Goal: Answer question/provide support

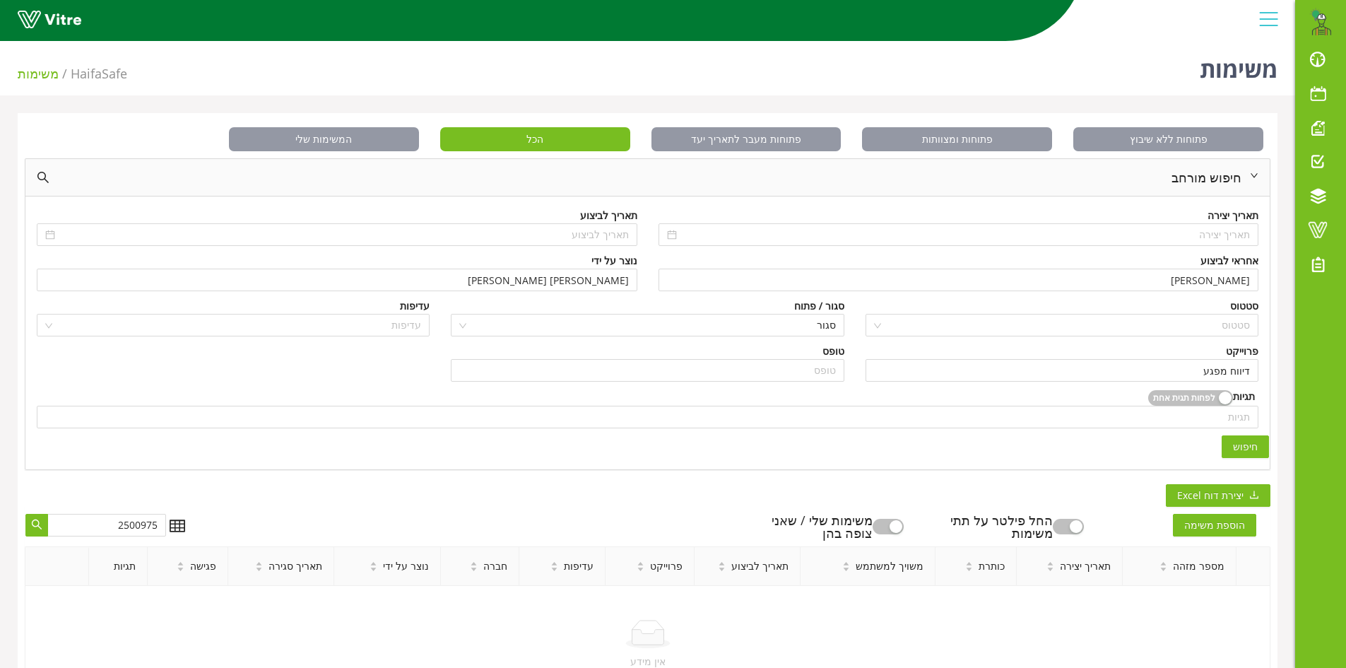
scroll to position [68, 0]
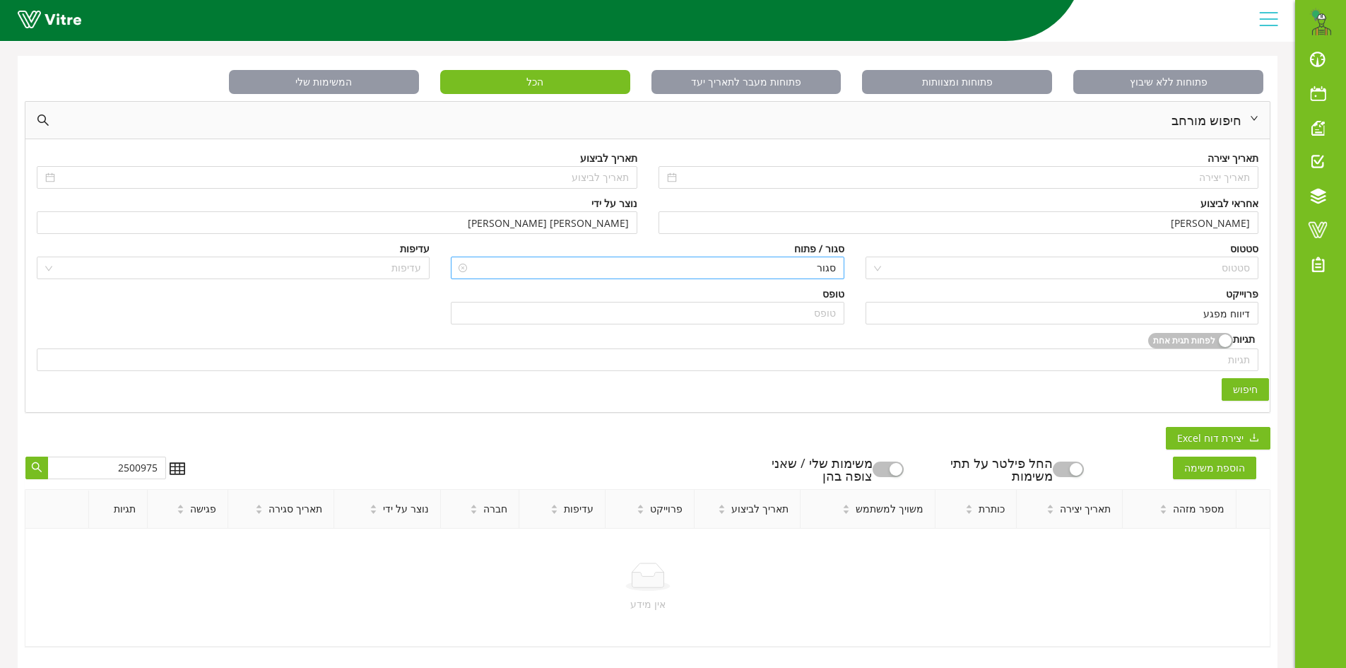
click at [799, 257] on span "סגור" at bounding box center [647, 267] width 376 height 21
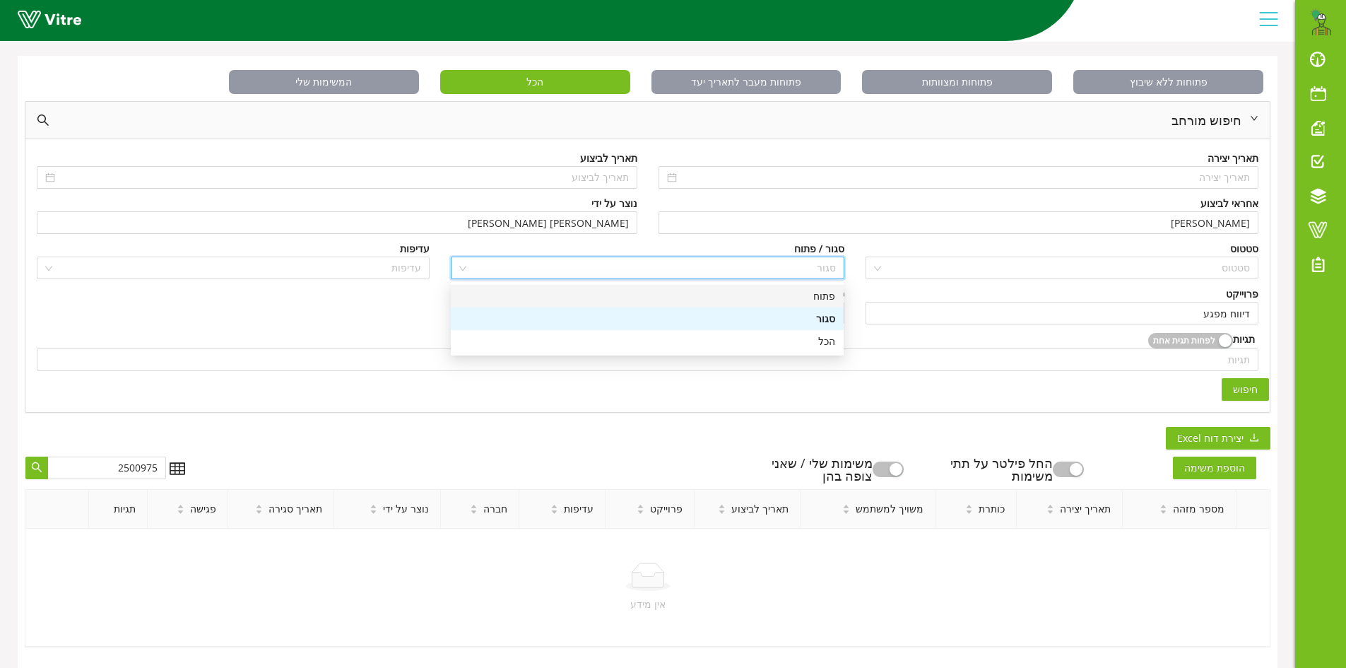
click at [815, 288] on div "פתוח" at bounding box center [647, 296] width 376 height 16
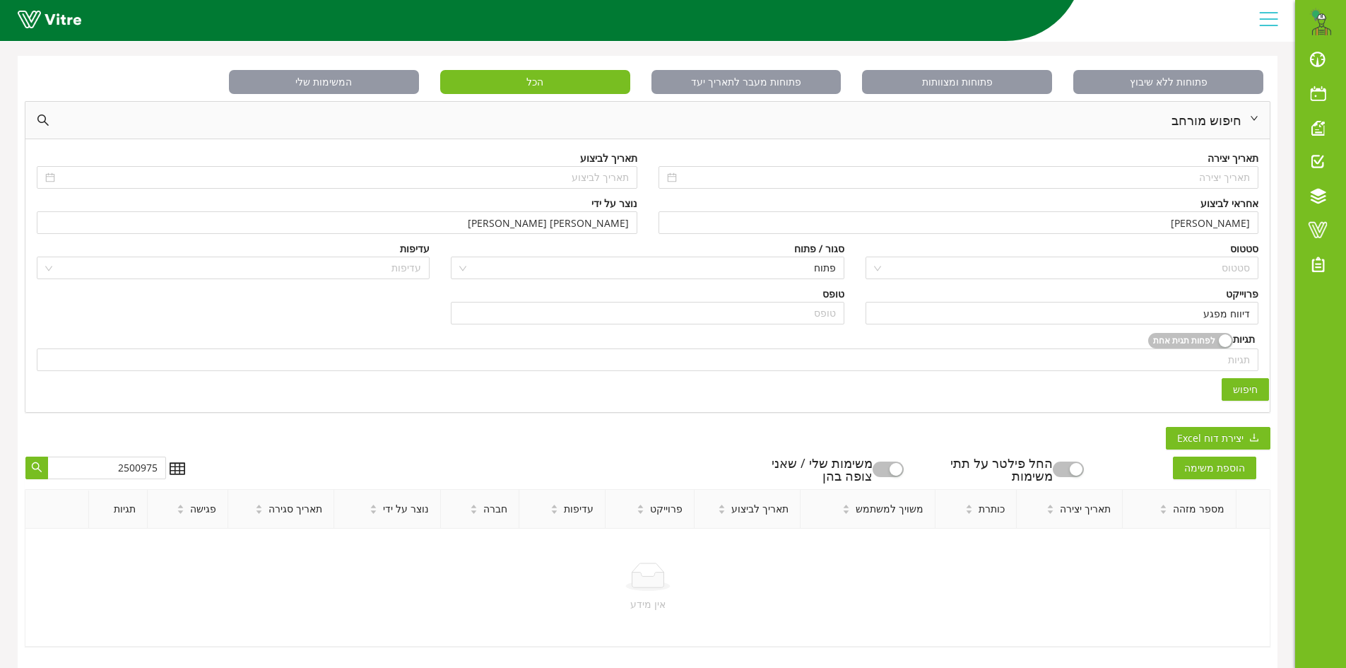
click at [1243, 382] on span "חיפוש" at bounding box center [1245, 390] width 25 height 16
click at [1237, 382] on span "חיפוש" at bounding box center [1245, 390] width 25 height 16
click at [578, 215] on input "[PERSON_NAME] [PERSON_NAME]" at bounding box center [337, 222] width 584 height 21
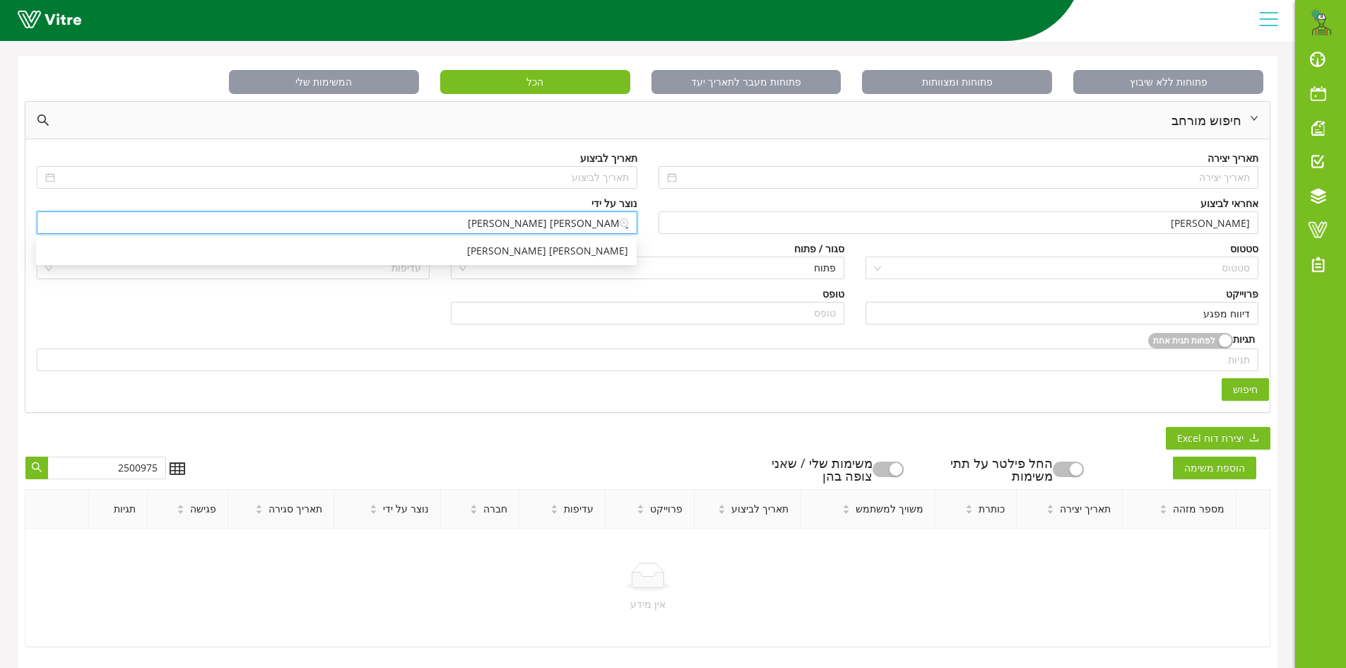
click at [578, 215] on input "[PERSON_NAME] [PERSON_NAME]" at bounding box center [337, 222] width 584 height 21
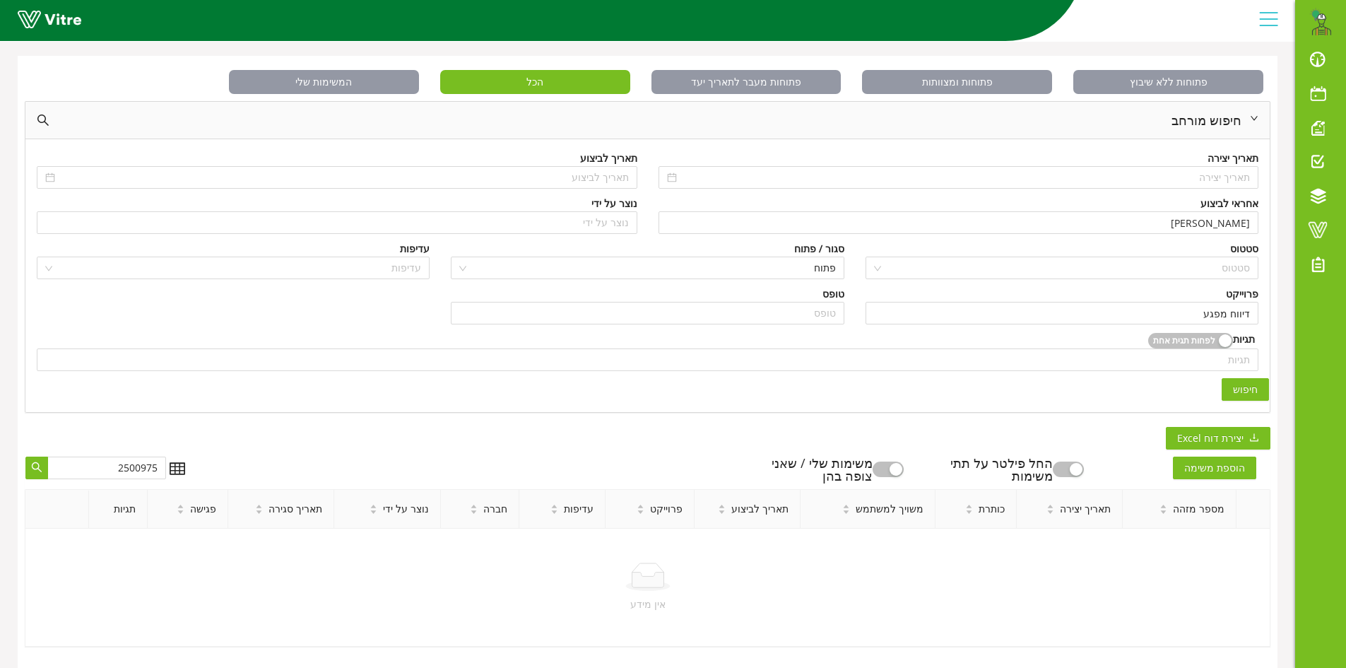
click at [586, 449] on div "הוספת משימה החל פילטר על תתי משימות משימות שלי / שאני צופה בהן 2500975 מספר מזה…" at bounding box center [648, 547] width 1246 height 197
click at [1251, 382] on span "חיפוש" at bounding box center [1245, 390] width 25 height 16
drag, startPoint x: 97, startPoint y: 461, endPoint x: 147, endPoint y: 456, distance: 50.3
click at [147, 456] on input "2500975" at bounding box center [106, 467] width 119 height 23
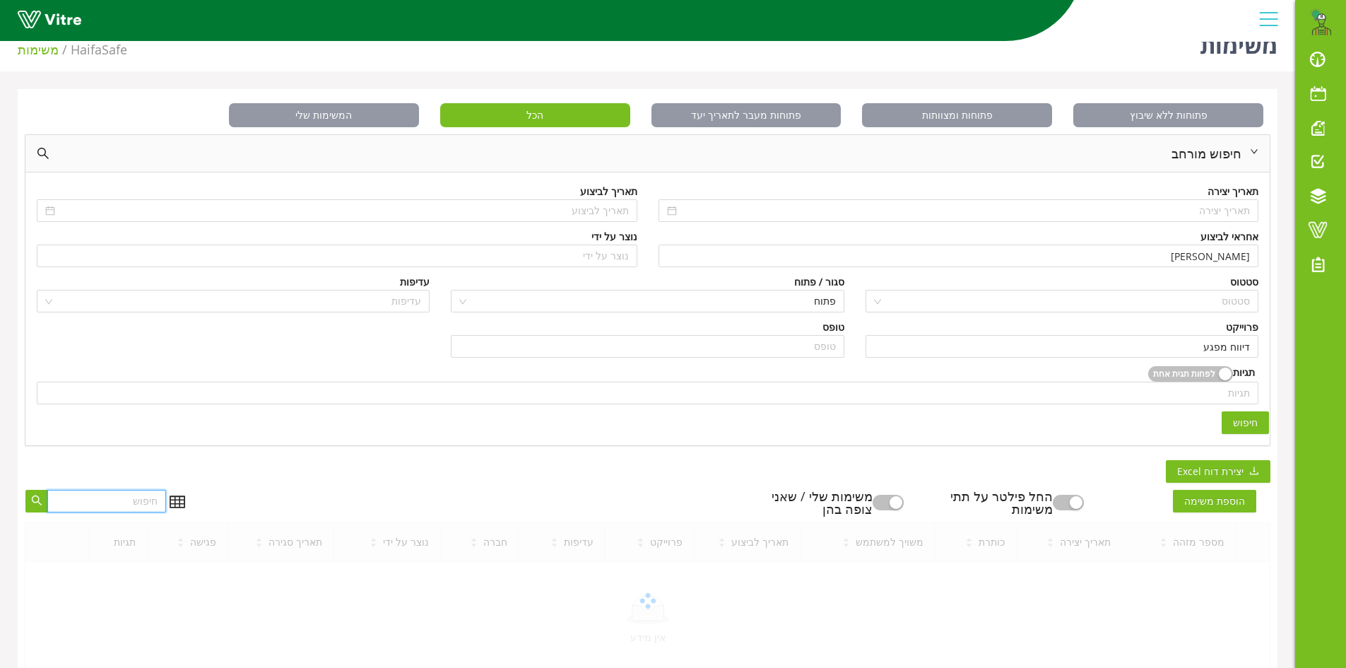
scroll to position [0, 0]
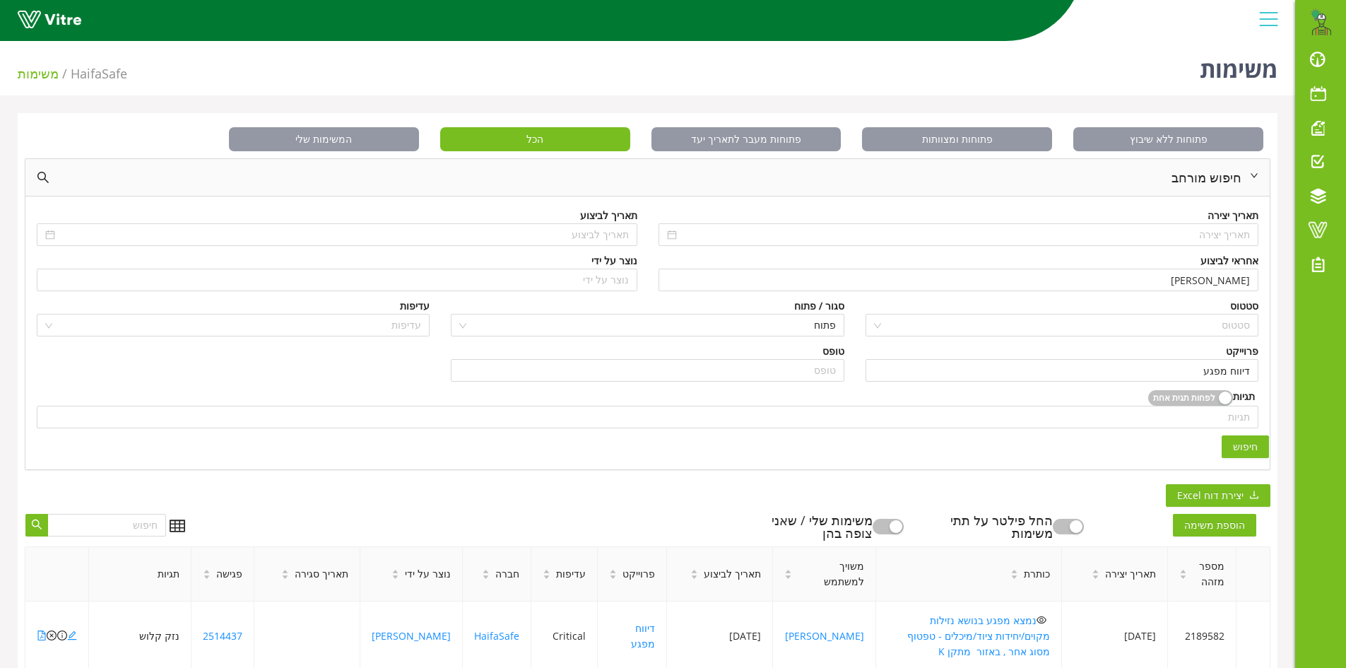
click at [1247, 446] on span "חיפוש" at bounding box center [1245, 447] width 25 height 16
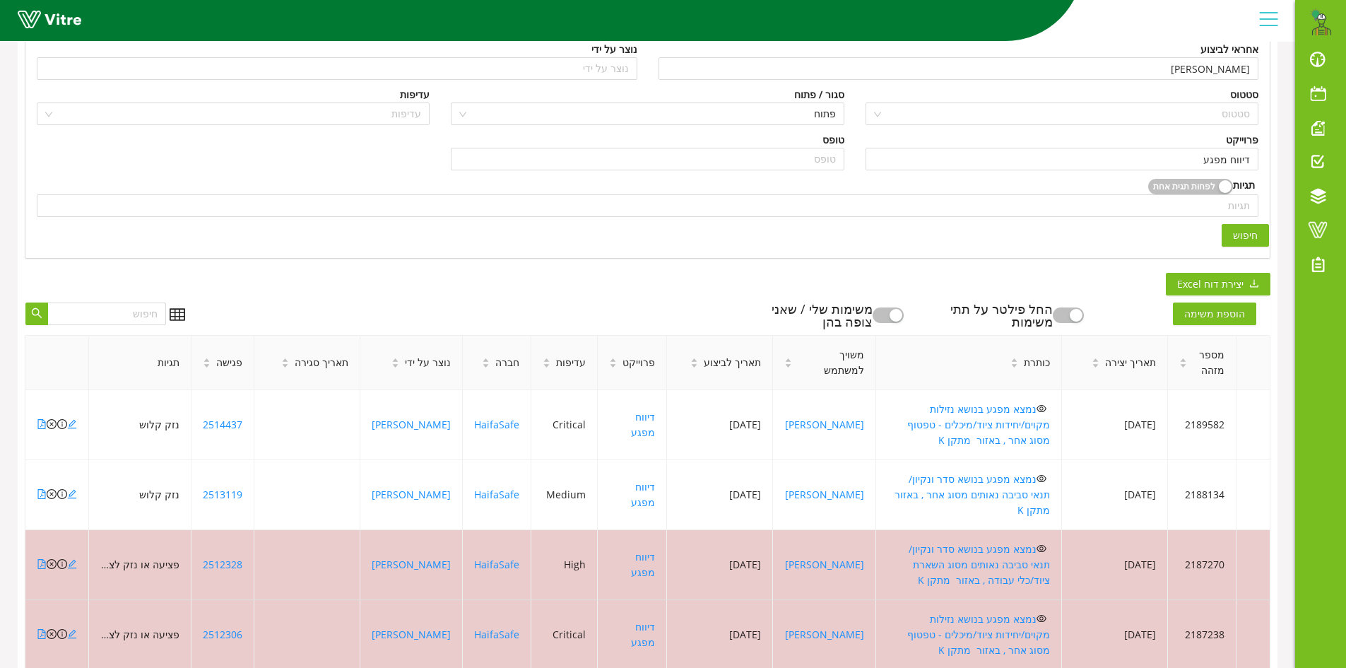
scroll to position [212, 0]
click at [40, 418] on icon "file-pdf" at bounding box center [42, 423] width 10 height 10
click at [42, 488] on icon "file-pdf" at bounding box center [42, 493] width 8 height 10
click at [50, 488] on icon "close-circle" at bounding box center [52, 493] width 10 height 10
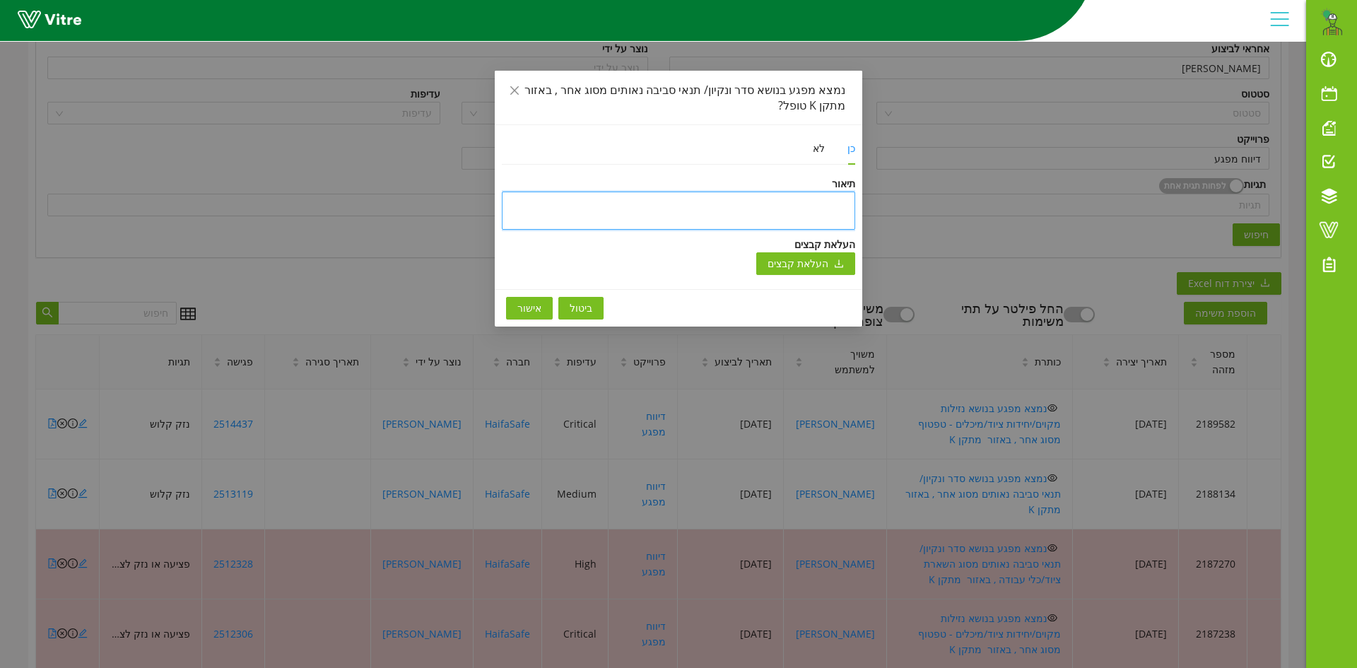
click at [720, 206] on textarea at bounding box center [678, 210] width 353 height 38
type textarea "ט"
type textarea "טו"
type textarea "טופ"
type textarea "טופל"
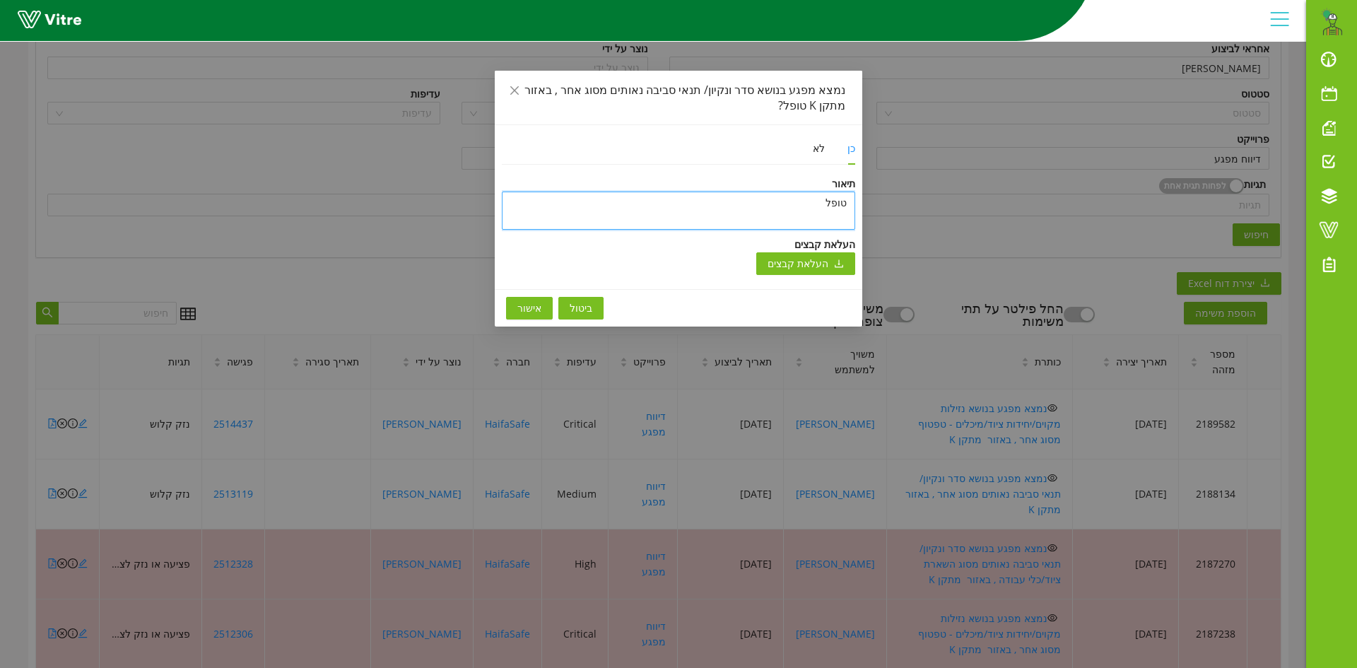
type textarea "טופל"
type textarea "טופל ב"
type textarea "טופל במ"
type textarea "טופל במס"
type textarea "טופל במסג"
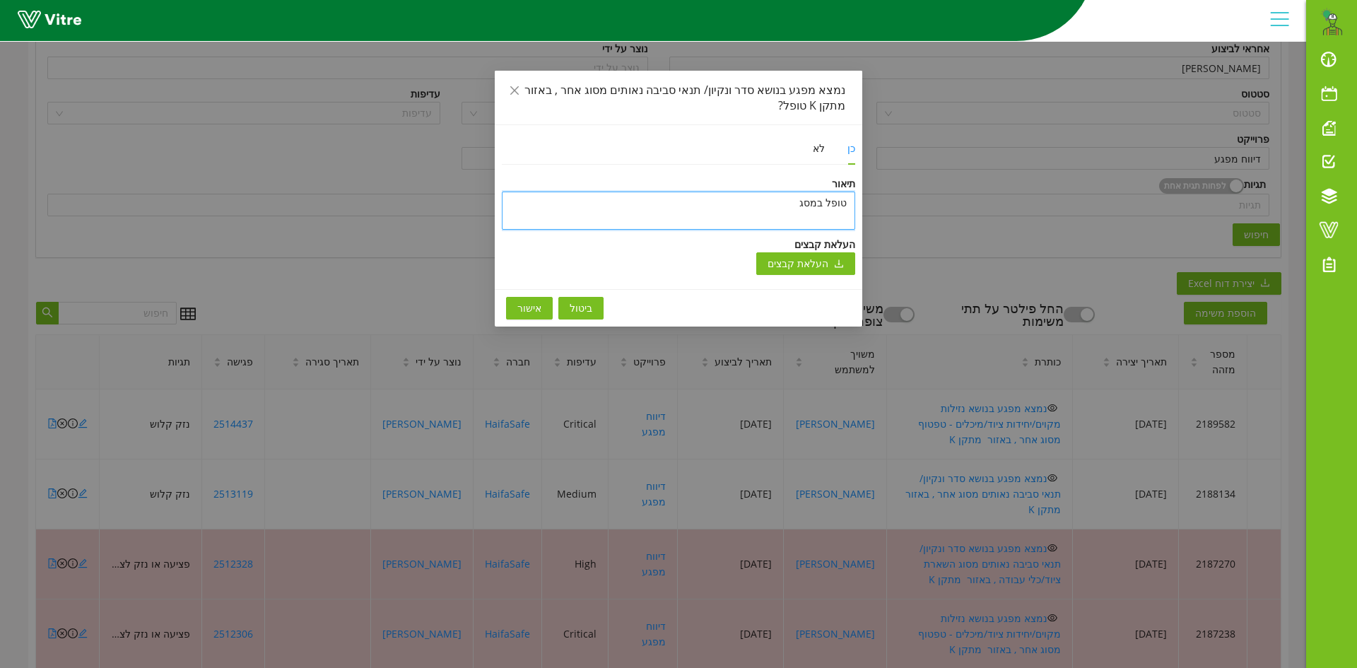
type textarea "טופל במסגר"
type textarea "טופל במסגרת"
type textarea "טופל במסגרת ה"
type textarea "טופל במסגרת הח"
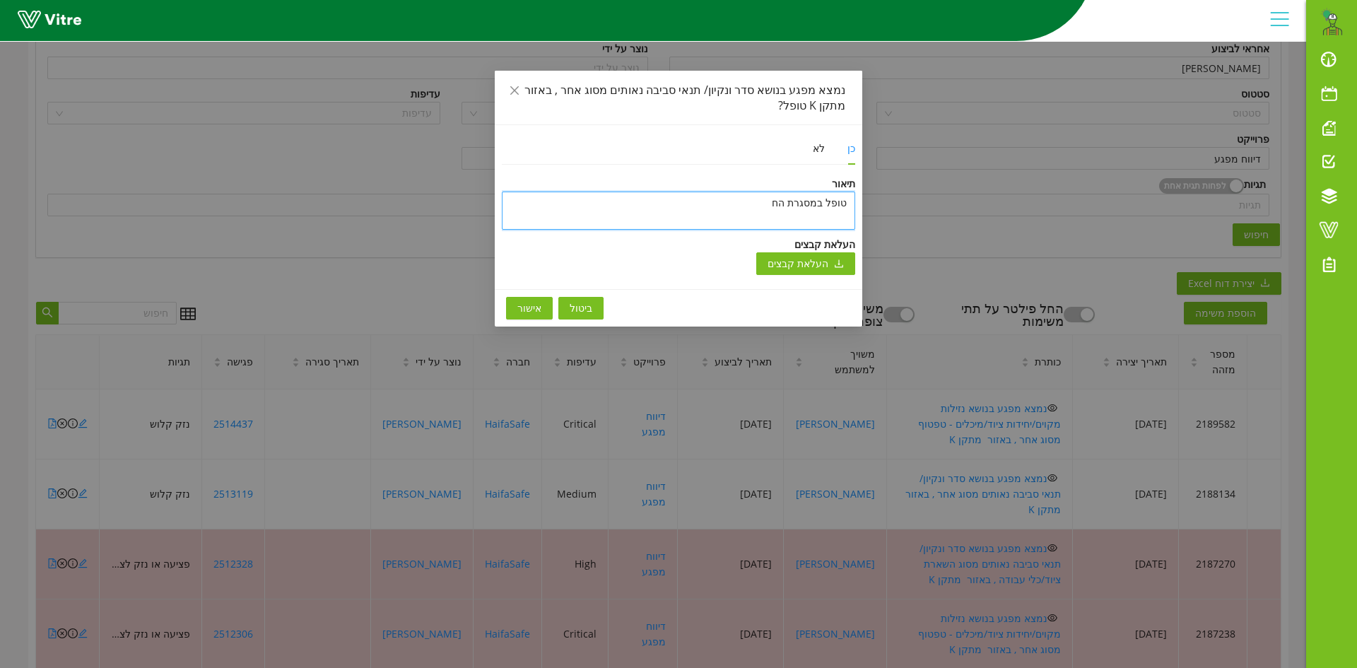
type textarea "טופל במסגרת החל"
type textarea "טופל במסגרת החלפ"
type textarea "טופל במסגרת החלפת"
type textarea "טופל במסגרת החלפת ק"
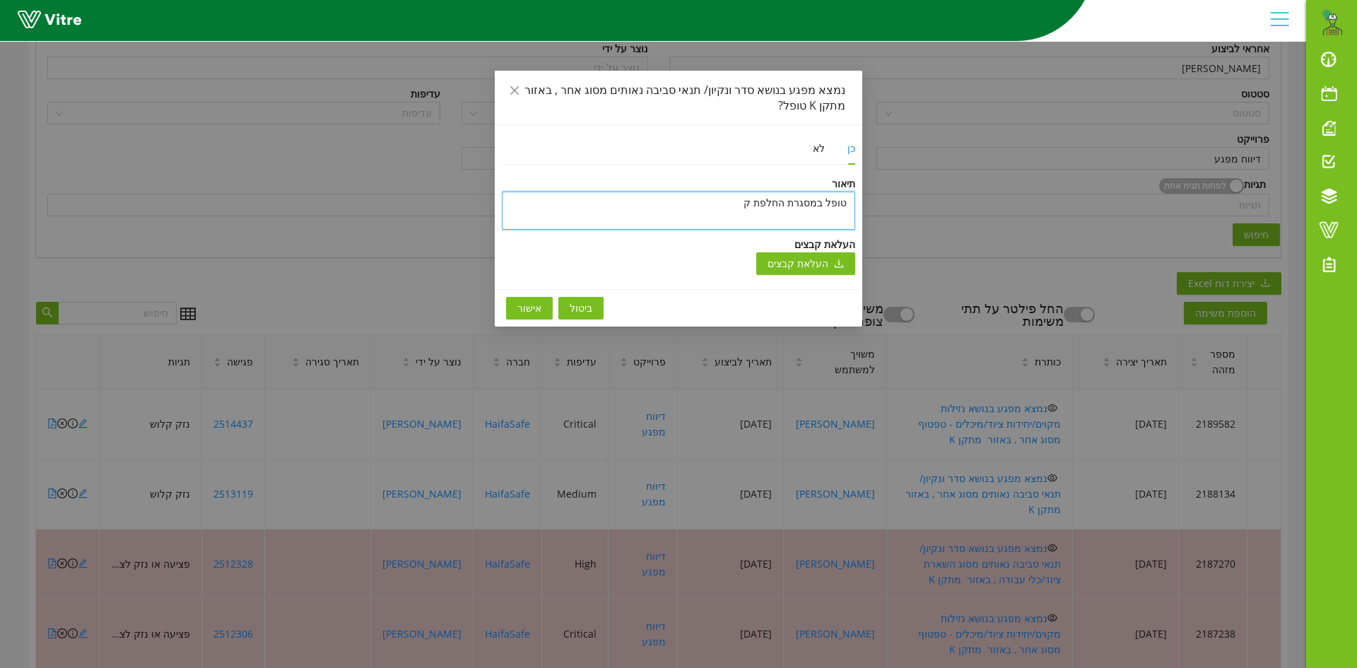
type textarea "טופל במסגרת החלפת קו"
type textarea "טופל במסגרת החלפת קוי"
type textarea "טופל במסגרת החלפת קוים"
type textarea "טופל במסגרת החלפת קוים י"
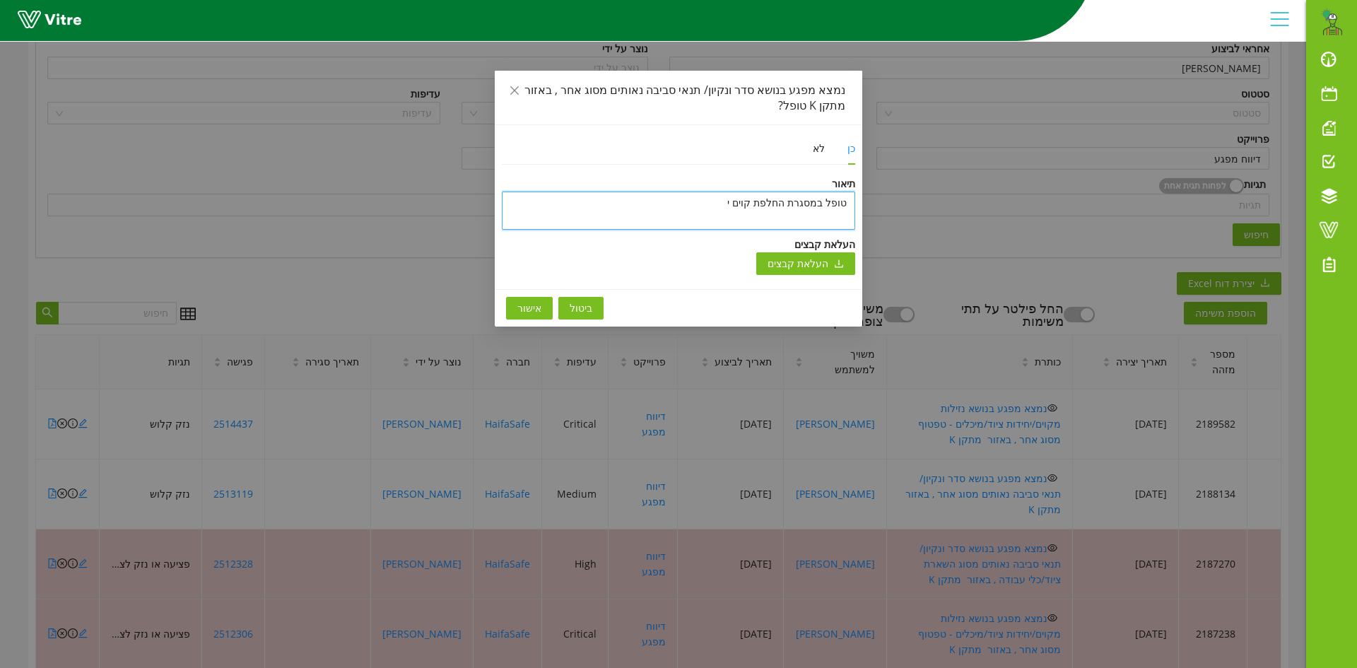
type textarea "טופל במסגרת החלפת קוים יש"
type textarea "טופל במסגרת החלפת קוים ישנ"
type textarea "טופל במסגרת החלפת קוים ישני"
type textarea "טופל במסגרת החלפת קוים ישנים"
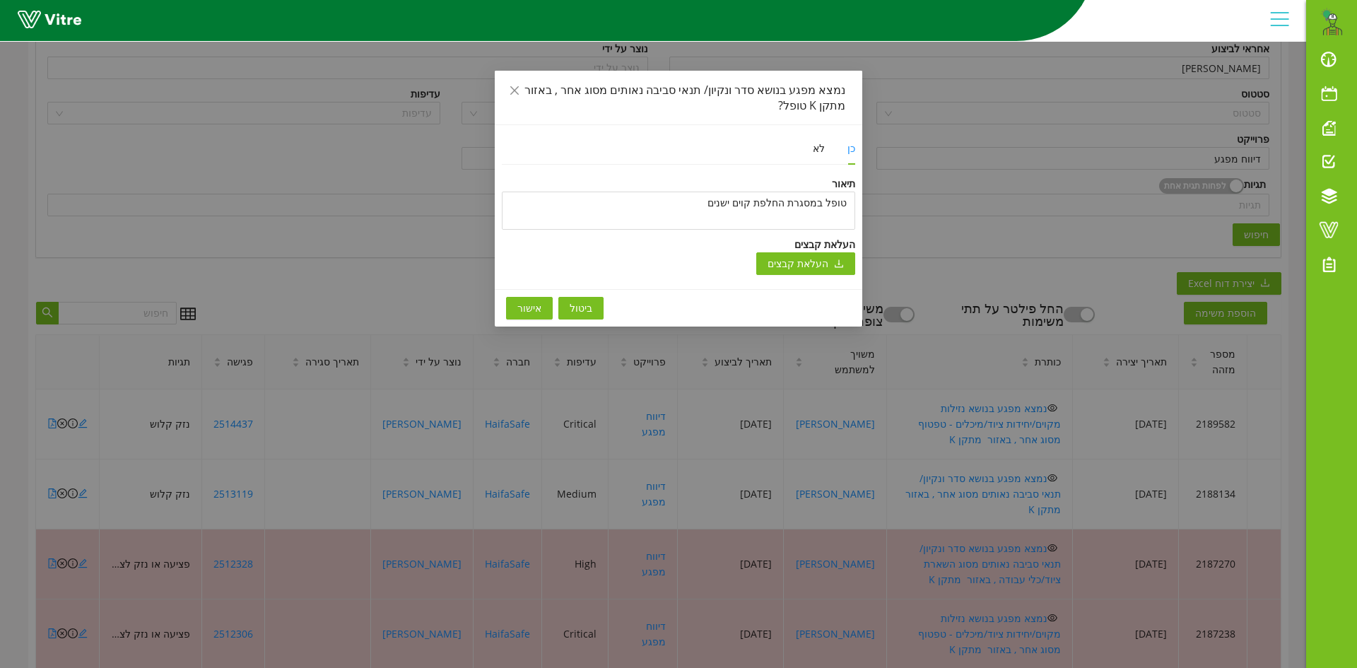
click at [543, 307] on button "אישור" at bounding box center [529, 308] width 47 height 23
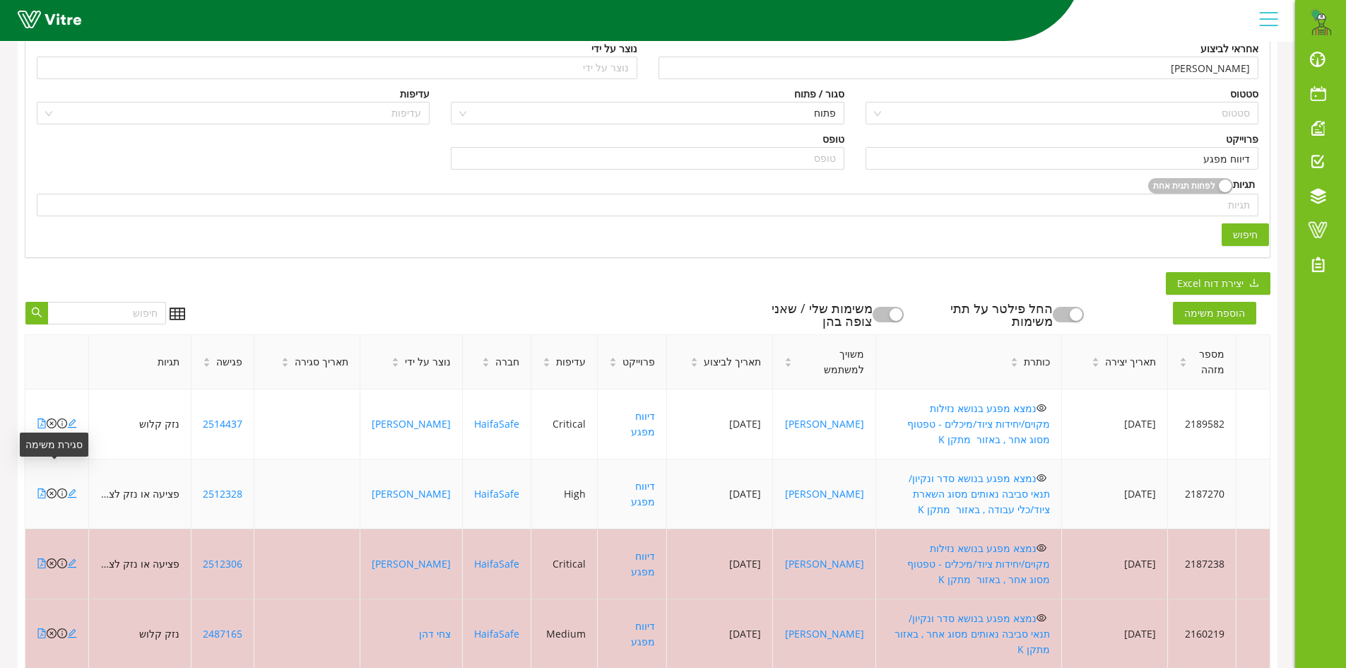
click at [52, 488] on icon "close-circle" at bounding box center [52, 493] width 10 height 10
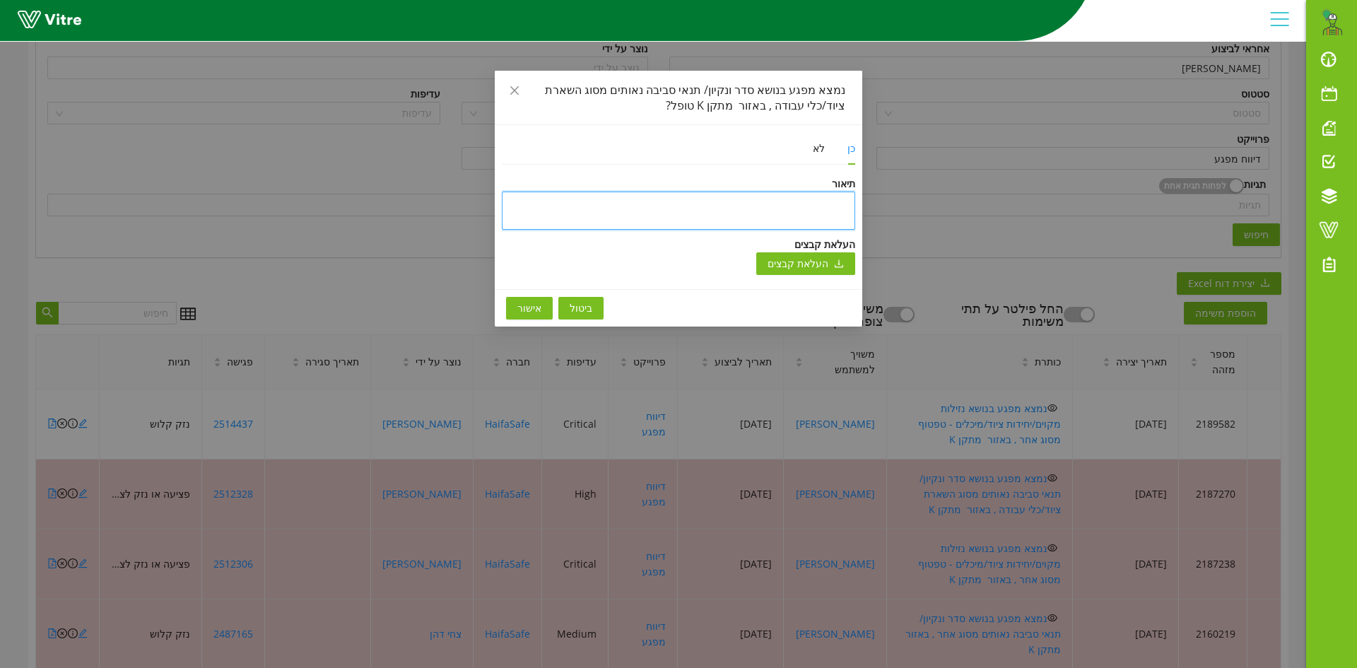
click at [711, 209] on textarea at bounding box center [678, 210] width 353 height 38
paste textarea "ט"
type textarea "ט"
type textarea "טו"
type textarea "טופ"
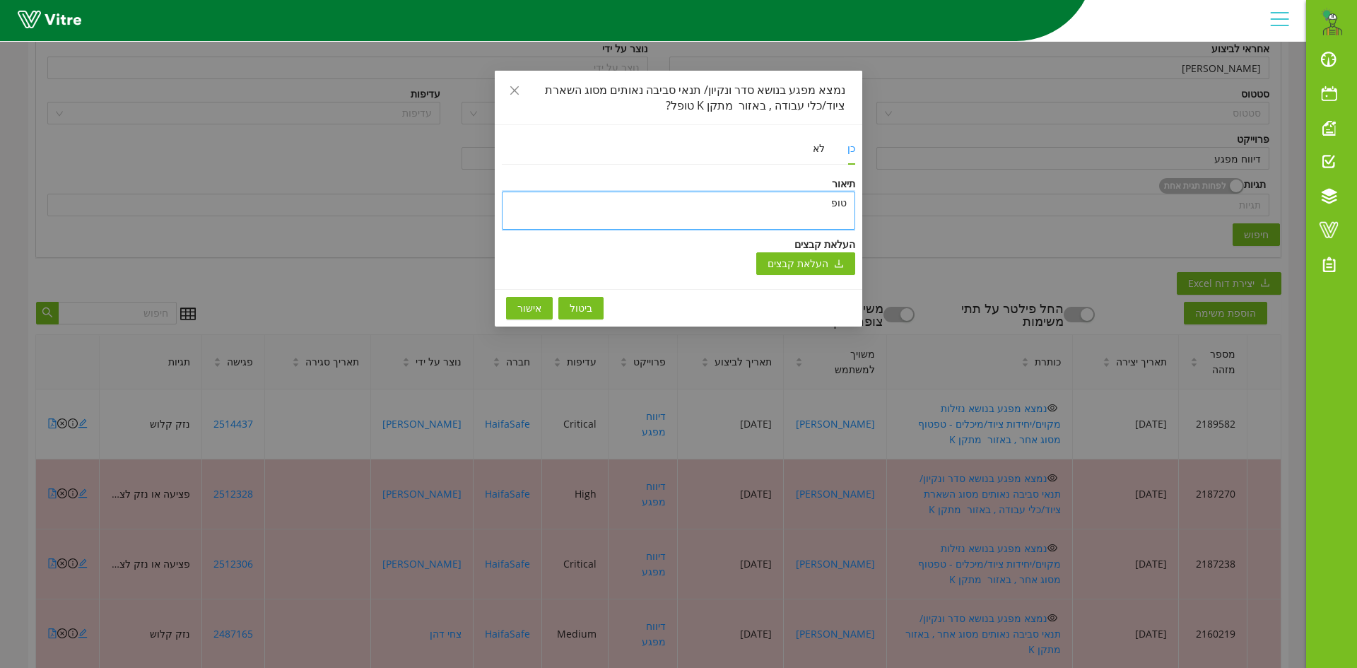
type textarea "טופל"
type textarea "טופל ו"
type textarea "טופל ונ"
type textarea "טופל וני"
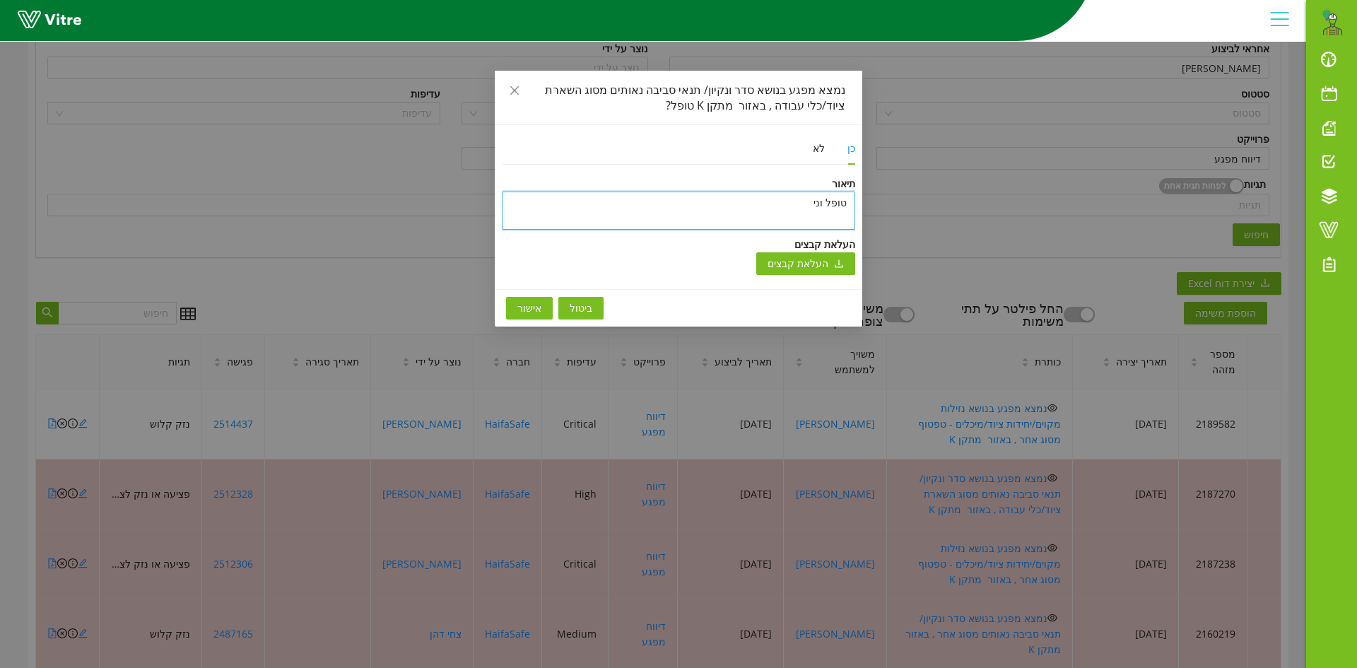
type textarea "טופל וניס"
type textarea "טופל וניסג"
type textarea "טופל וניסגר"
type textarea "טופל וניסגר ב"
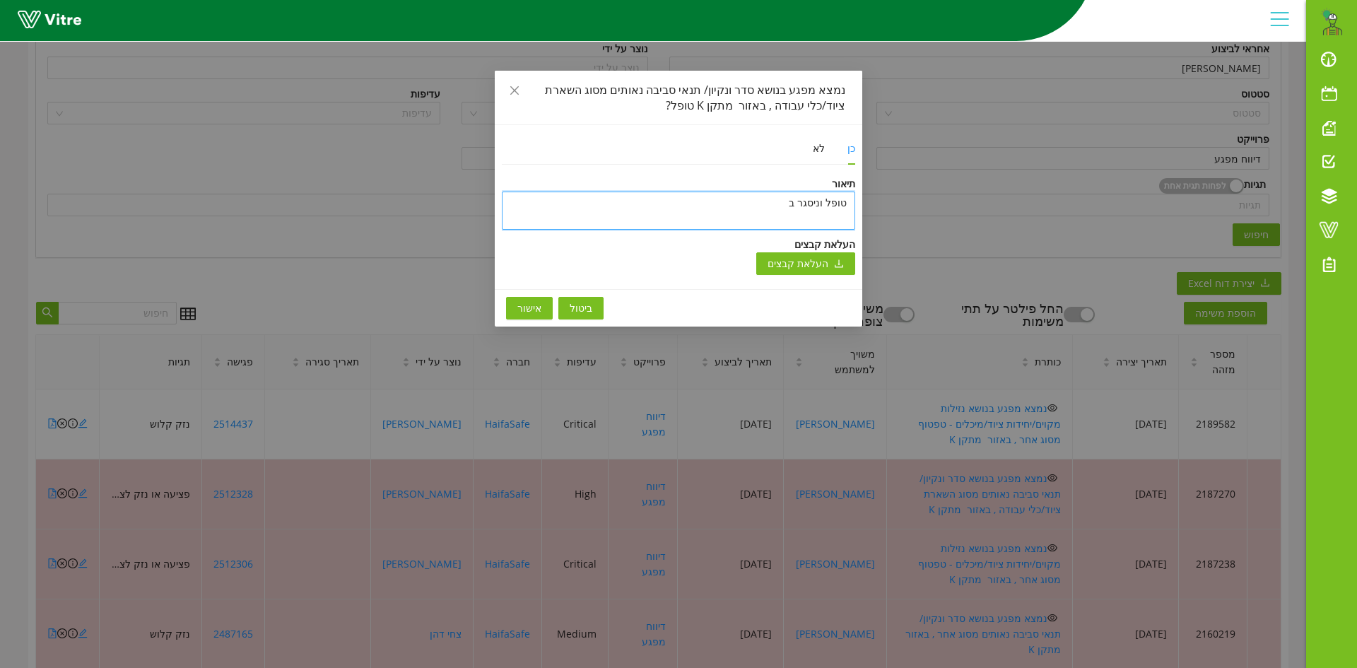
type textarea "טופל וניסגר בת"
type textarea "[PERSON_NAME] וניסגר בתו"
type textarea "טופל וניסגר בתוכ"
type textarea "[PERSON_NAME] וניסגר בתוכנ"
type textarea "טופל וניסגר בתוכנה"
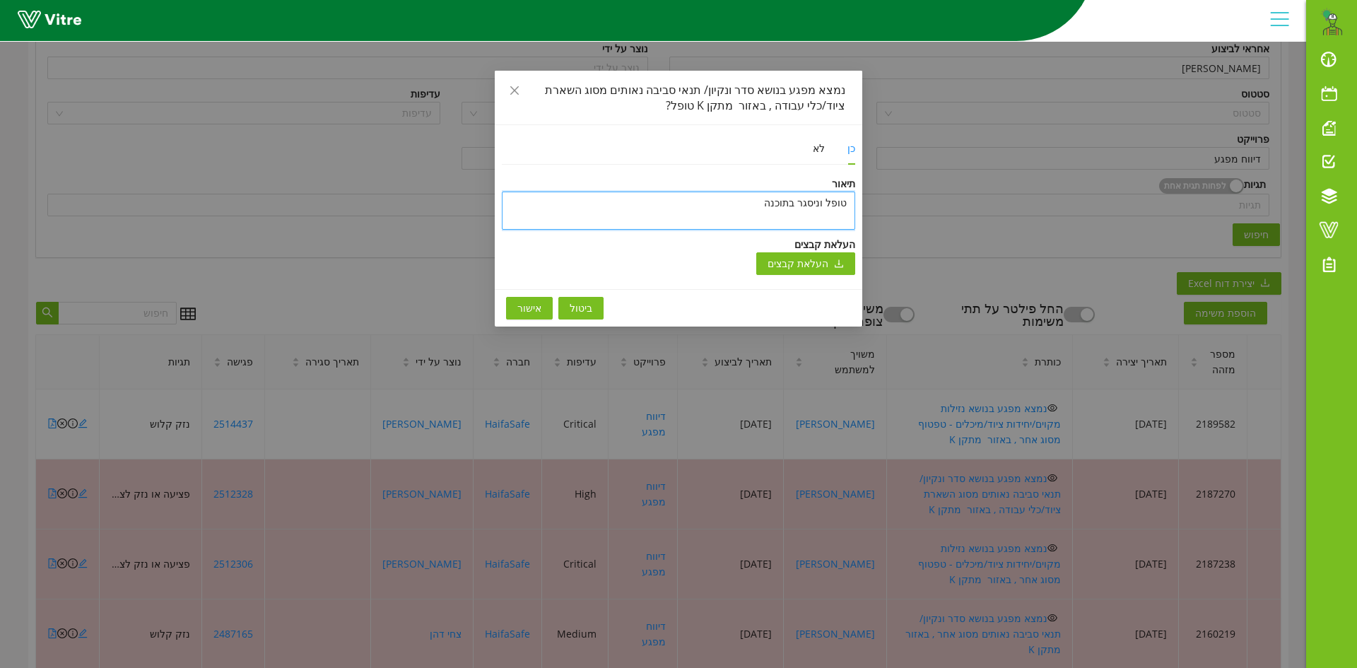
click at [743, 201] on textarea "טופל וניסגר בתוכנה" at bounding box center [678, 210] width 353 height 38
type textarea "טופל וניסגר בתוכנה"
click at [529, 307] on span "אישור" at bounding box center [529, 308] width 24 height 16
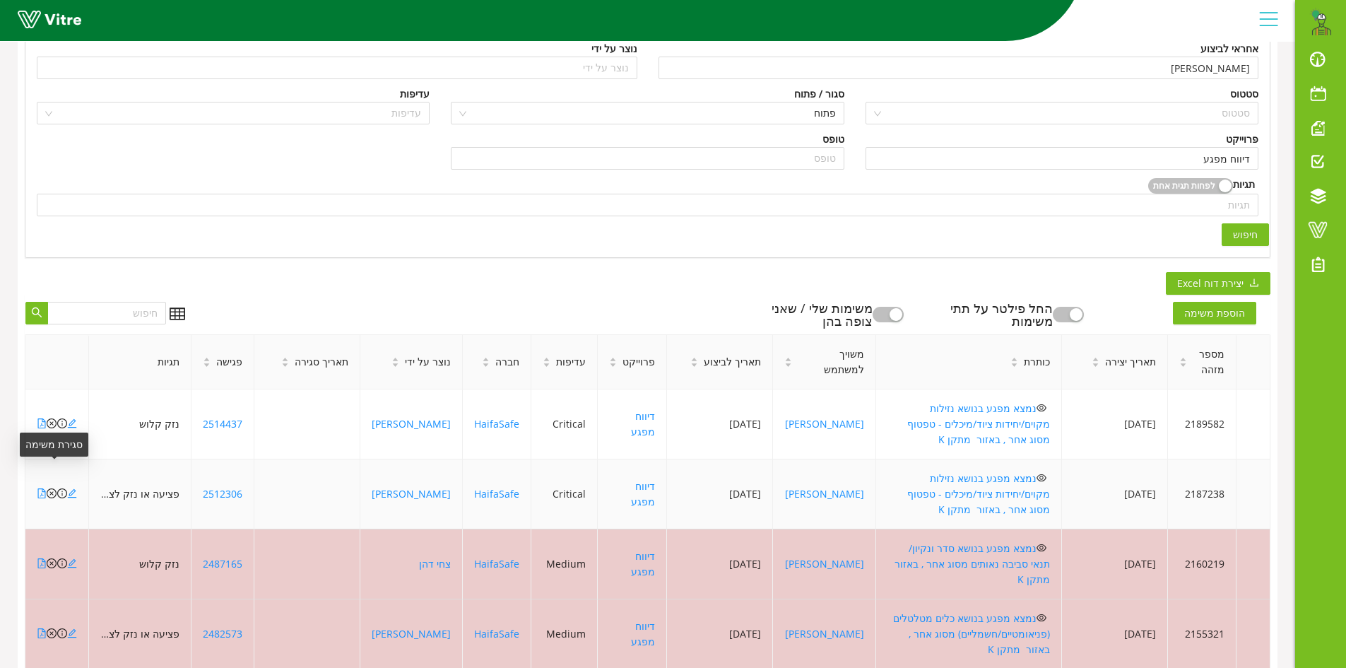
click at [51, 488] on icon "close-circle" at bounding box center [52, 493] width 10 height 10
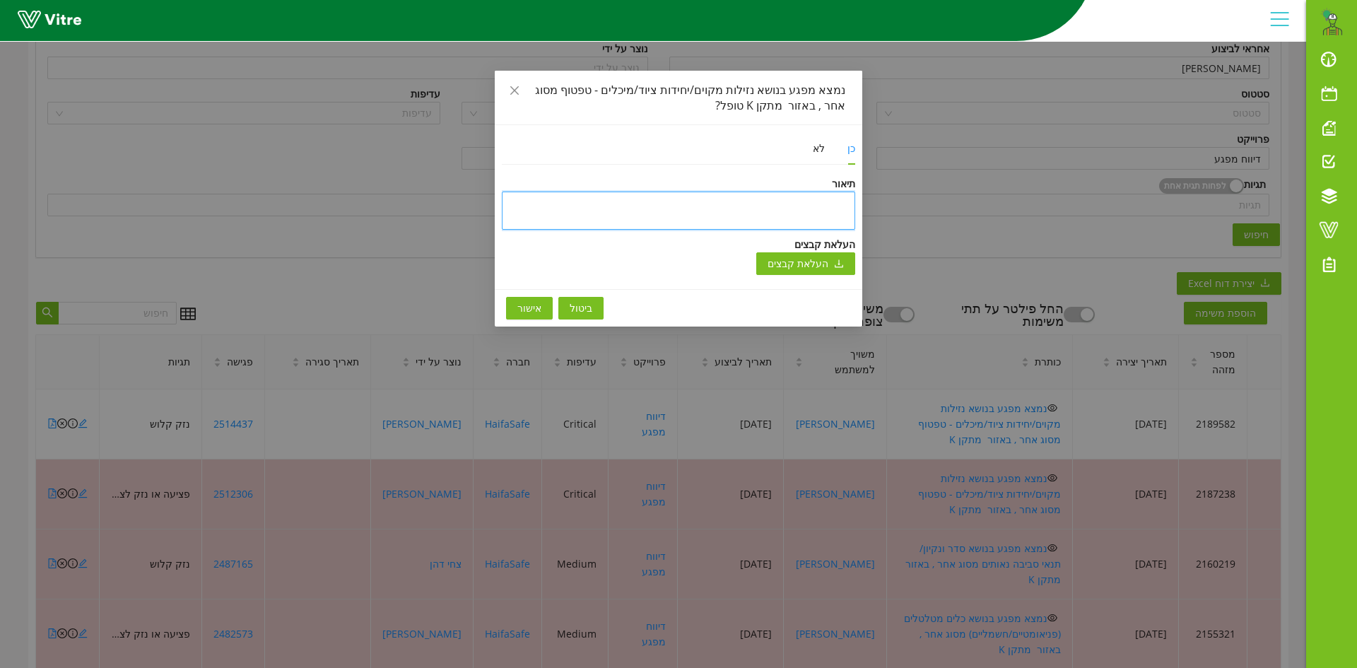
click at [770, 208] on textarea at bounding box center [678, 210] width 353 height 38
paste textarea "טופל וניסגר בתוכנה"
type textarea "טופל וניסגר בתוכנה"
click at [528, 307] on span "אישור" at bounding box center [529, 308] width 24 height 16
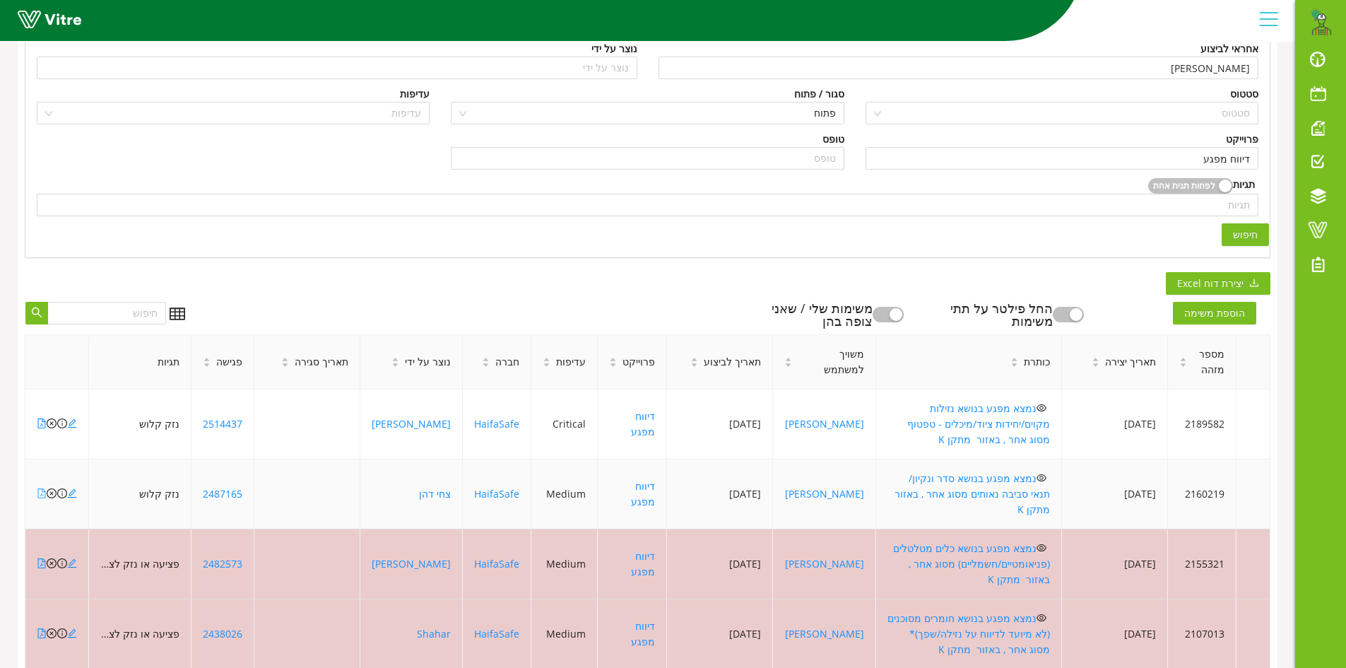
click at [42, 488] on icon "file-pdf" at bounding box center [42, 493] width 10 height 10
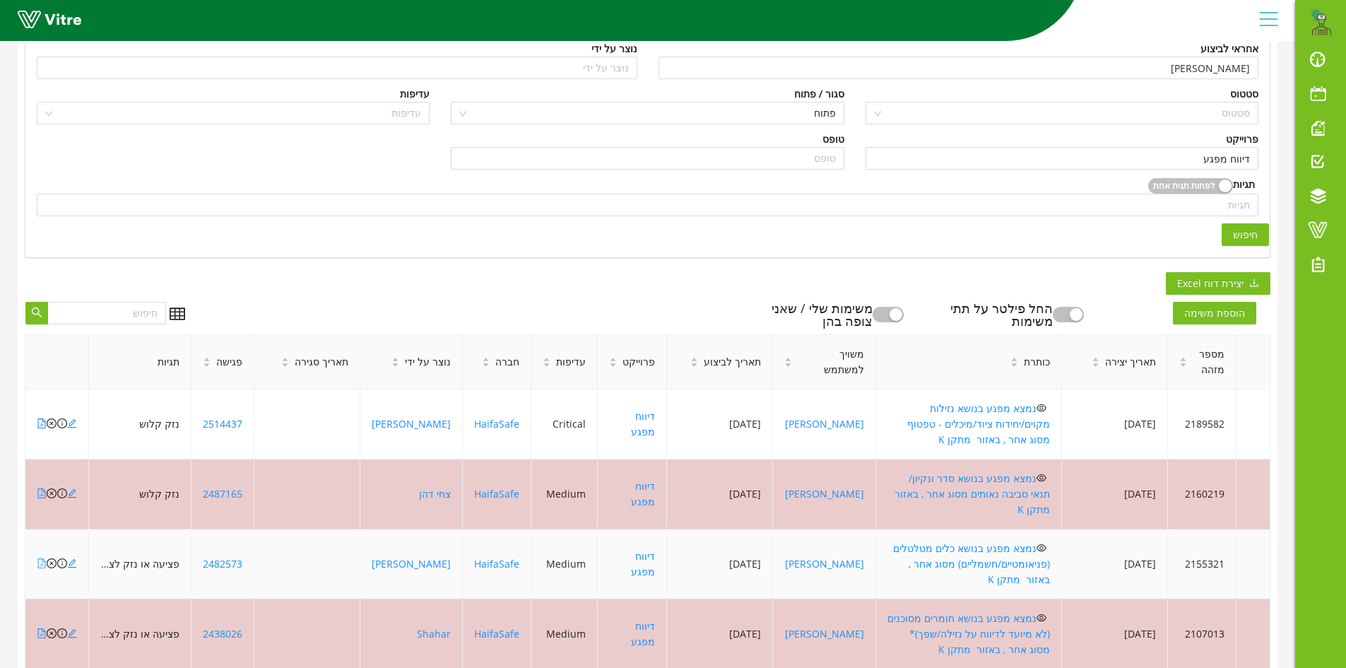
click at [43, 558] on icon "file-pdf" at bounding box center [42, 563] width 10 height 10
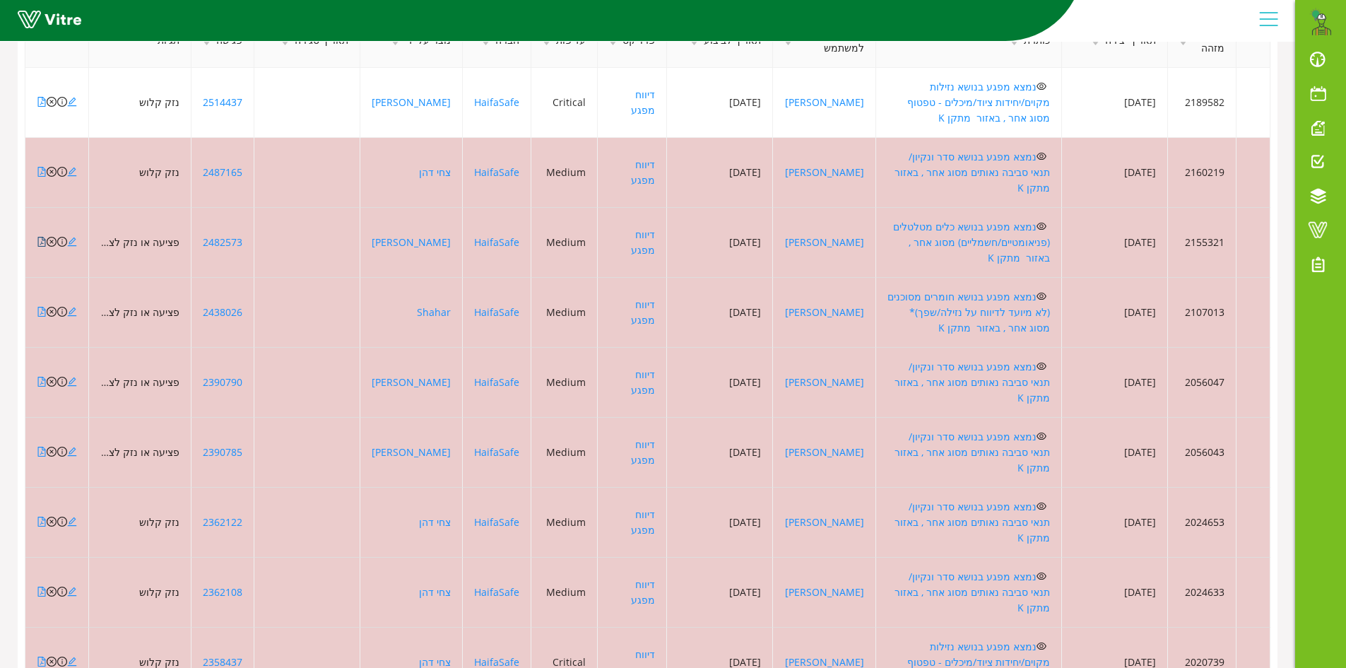
scroll to position [555, 0]
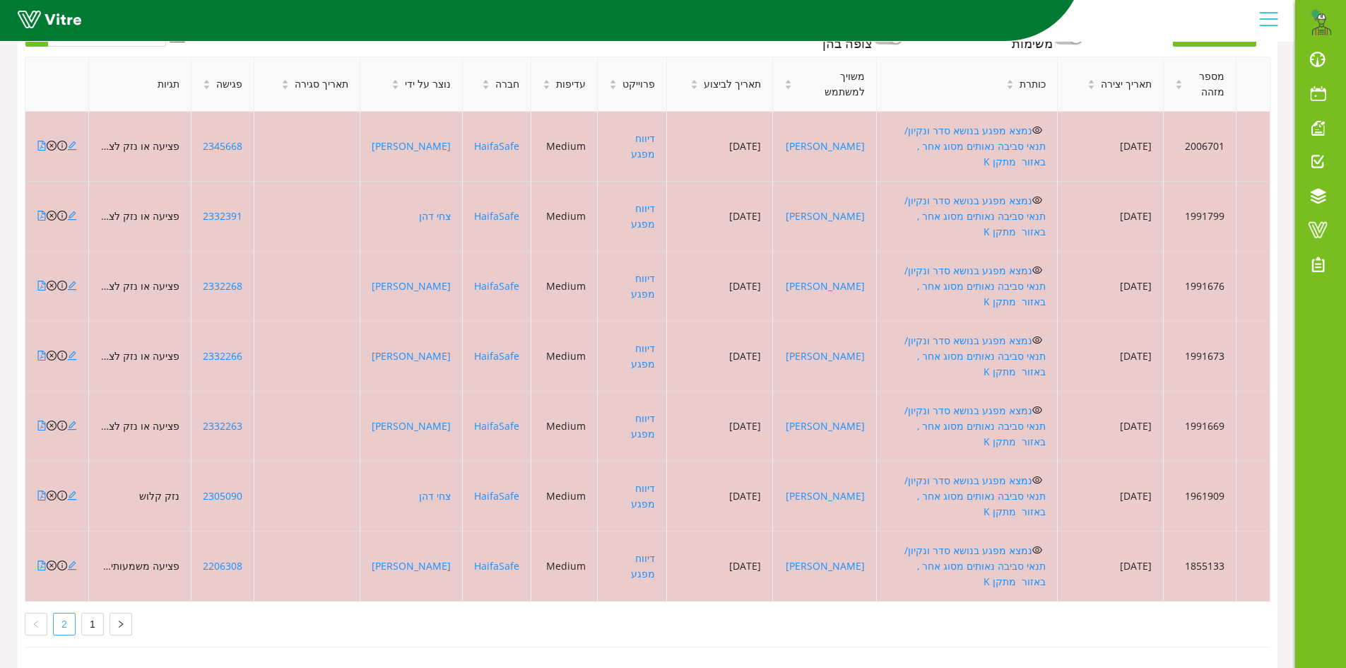
scroll to position [391, 0]
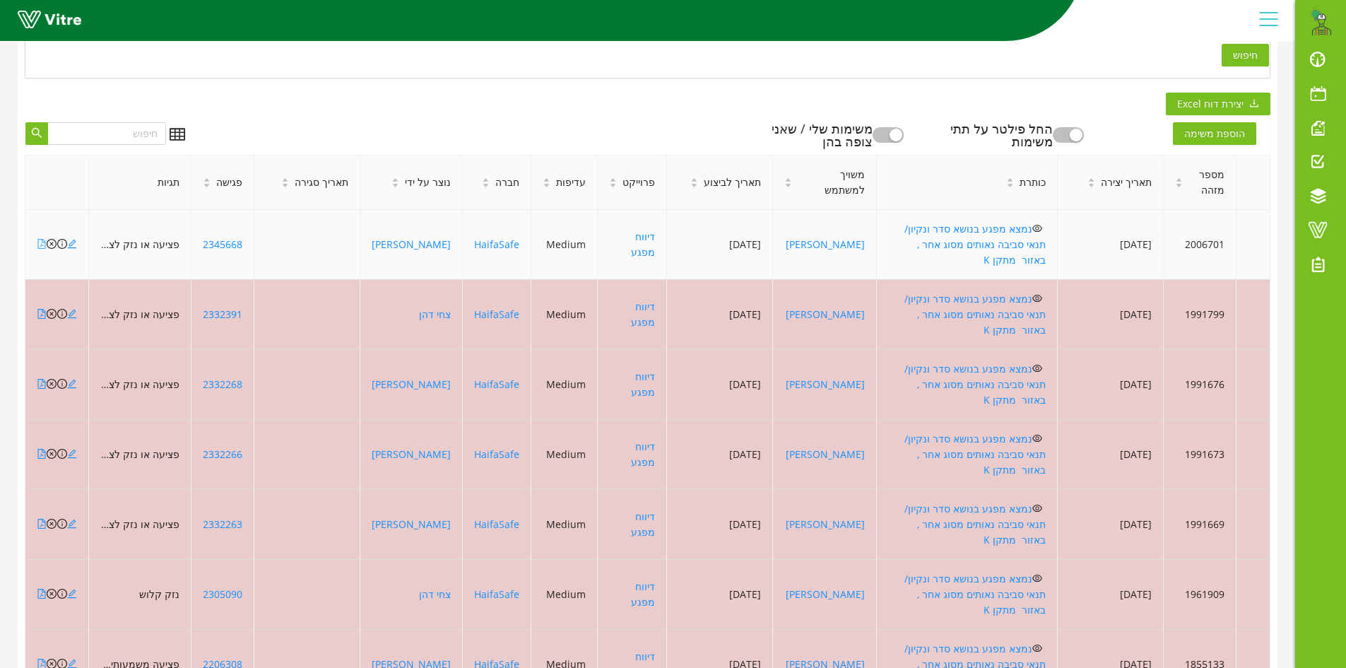
click at [38, 239] on icon "file-pdf" at bounding box center [42, 244] width 8 height 10
